Goal: Book appointment/travel/reservation

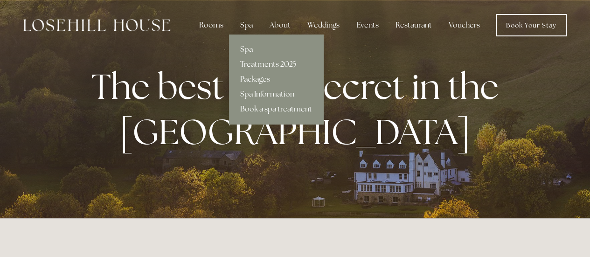
click at [246, 47] on link "Spa" at bounding box center [276, 49] width 94 height 15
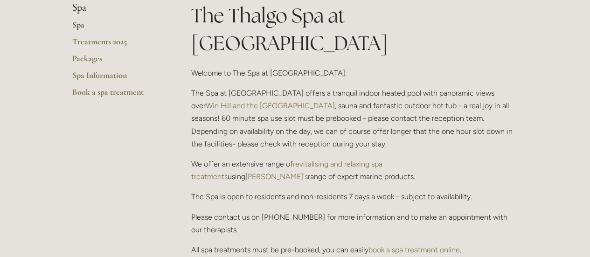
scroll to position [187, 0]
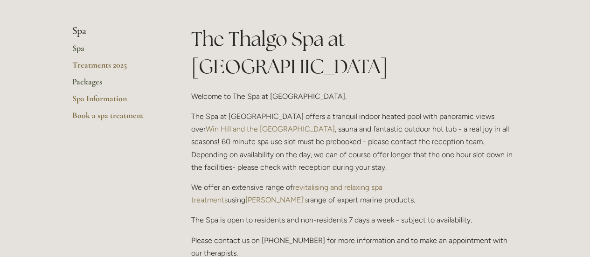
click at [79, 77] on link "Packages" at bounding box center [116, 85] width 89 height 17
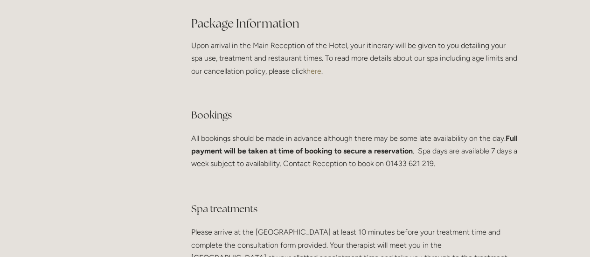
scroll to position [1820, 0]
